Goal: Navigation & Orientation: Find specific page/section

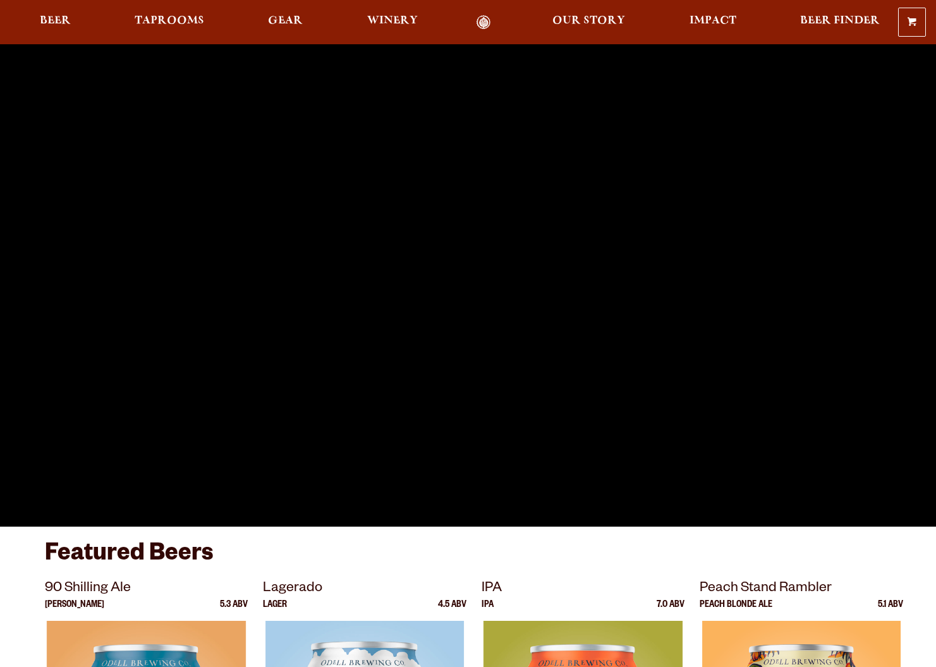
scroll to position [257, 0]
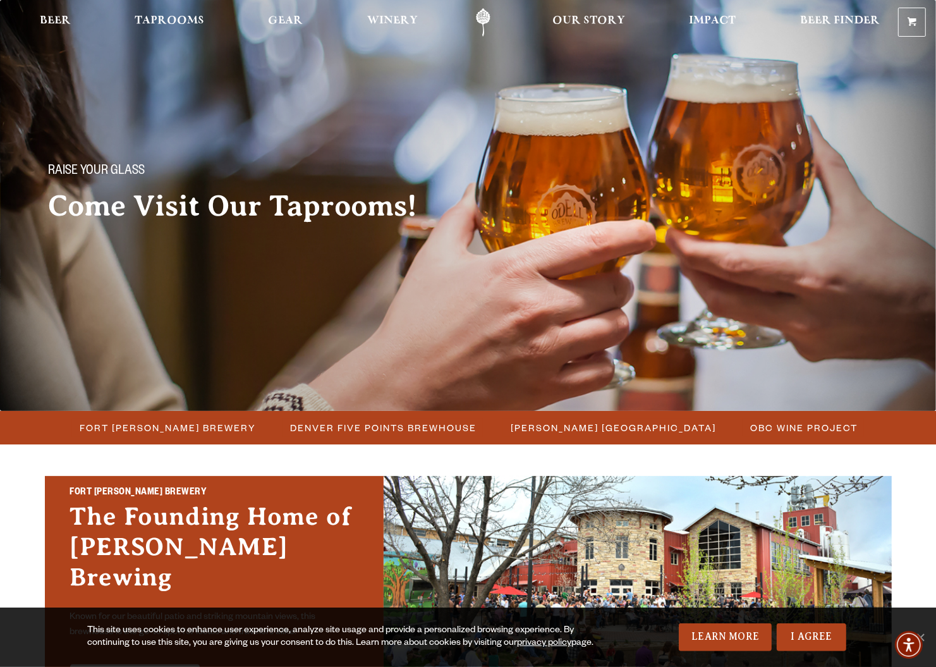
click at [381, 640] on div "This site uses cookies to enhance user experience, analyze site usage and provi…" at bounding box center [349, 637] width 524 height 25
click at [836, 178] on div "Raise your glass Come Visit Our Taprooms!" at bounding box center [468, 182] width 910 height 119
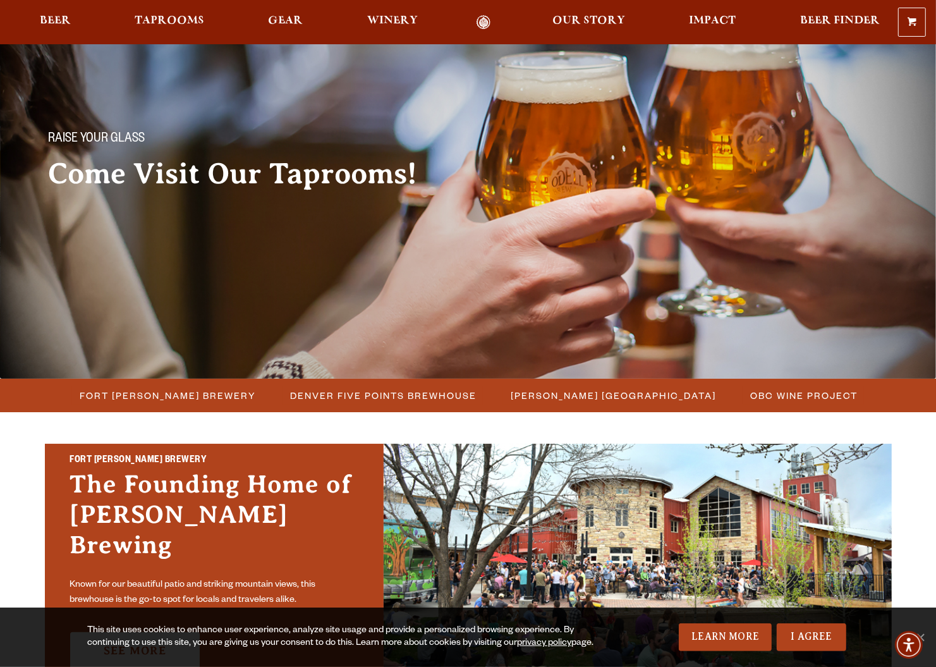
scroll to position [30, 0]
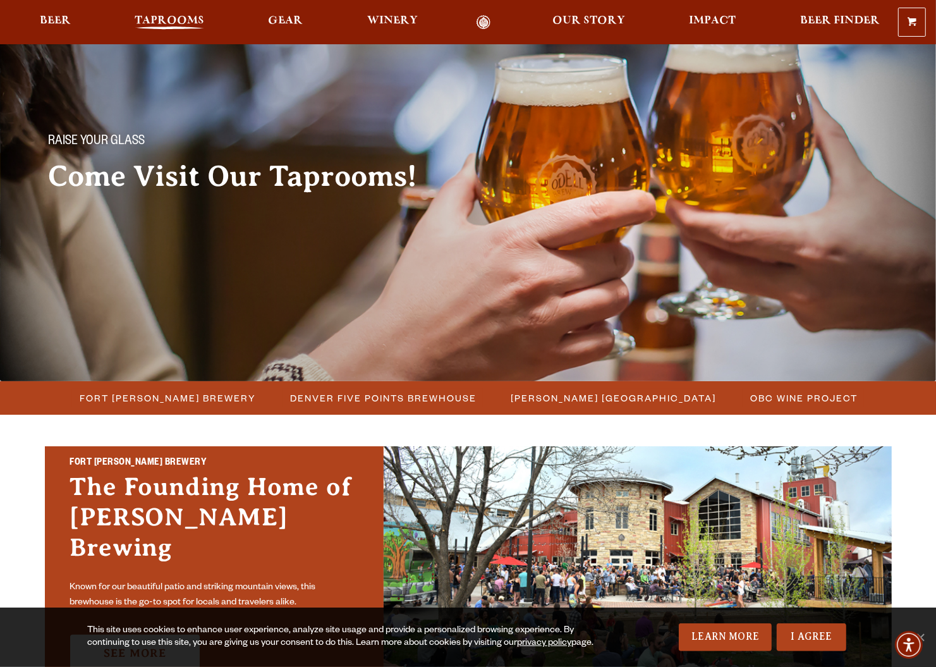
click at [151, 21] on span "Taprooms" at bounding box center [170, 21] width 70 height 10
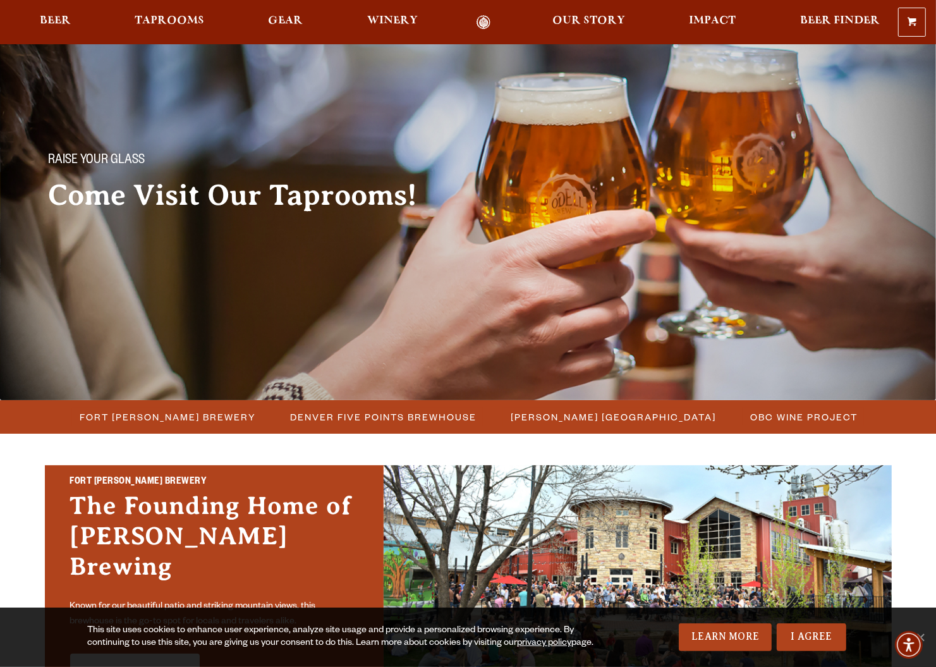
scroll to position [0, 0]
